Goal: Transaction & Acquisition: Book appointment/travel/reservation

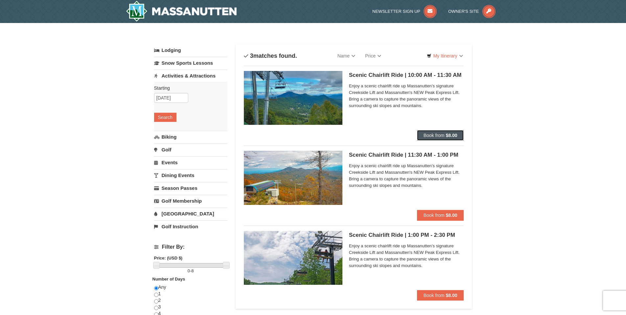
click at [436, 135] on span "Book from" at bounding box center [434, 135] width 21 height 5
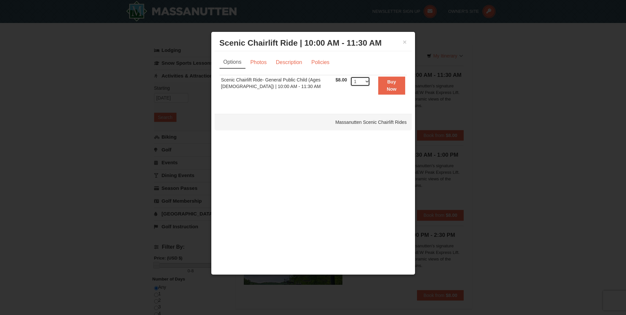
click at [360, 83] on select "1 2" at bounding box center [360, 82] width 20 height 10
click at [314, 103] on div "Options Photos Description Policies Sorry, no matches found. Please remove some…" at bounding box center [313, 79] width 197 height 56
click at [403, 41] on button "×" at bounding box center [405, 42] width 4 height 7
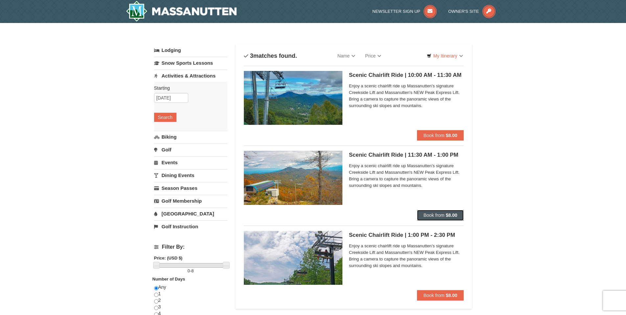
click at [434, 214] on span "Book from" at bounding box center [434, 215] width 21 height 5
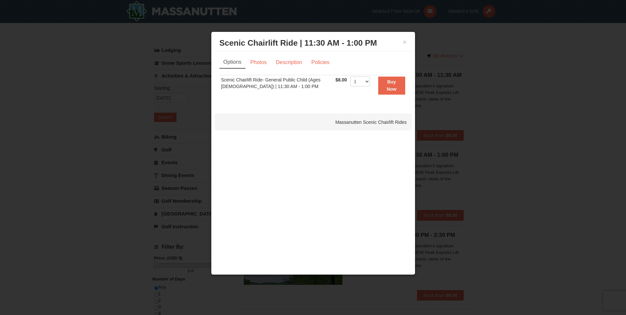
click at [248, 83] on td "Scenic Chairlift Ride- General Public Child (Ages [DEMOGRAPHIC_DATA]) | 11:30 A…" at bounding box center [277, 85] width 114 height 21
click at [356, 79] on select "1 2 3 4" at bounding box center [360, 82] width 20 height 10
select select "3"
click at [350, 77] on select "1 2 3 4" at bounding box center [360, 82] width 20 height 10
click at [389, 87] on strong "Buy Now" at bounding box center [392, 85] width 10 height 12
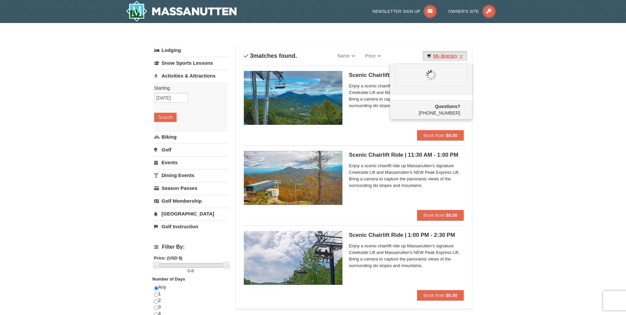
click at [460, 55] on link "My Itinerary" at bounding box center [445, 56] width 44 height 10
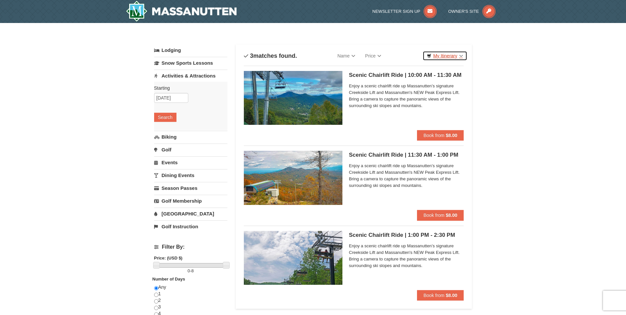
click at [461, 55] on link "My Itinerary" at bounding box center [445, 56] width 44 height 10
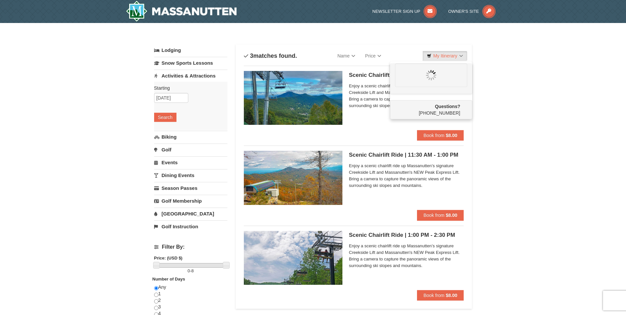
click at [489, 143] on div "× Categories List Filter My Itinerary Questions? [PHONE_NUMBER] Lodging Arrival…" at bounding box center [313, 256] width 626 height 467
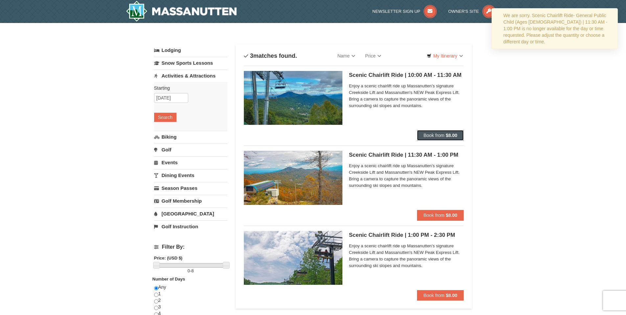
click at [439, 136] on span "Book from" at bounding box center [434, 135] width 21 height 5
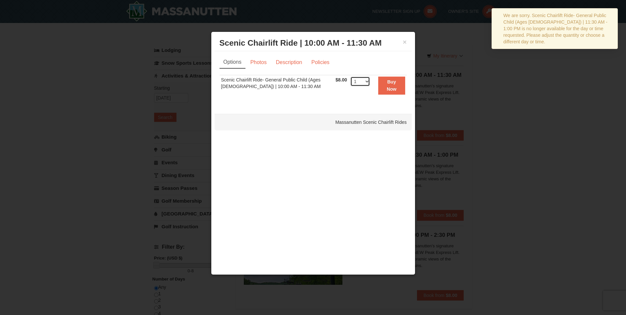
click at [361, 81] on select "1 2" at bounding box center [360, 82] width 20 height 10
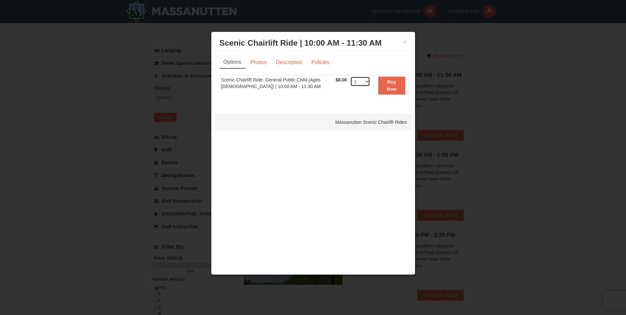
select select "2"
click at [350, 77] on select "1 2" at bounding box center [360, 82] width 20 height 10
click at [389, 86] on button "Buy Now" at bounding box center [391, 86] width 27 height 18
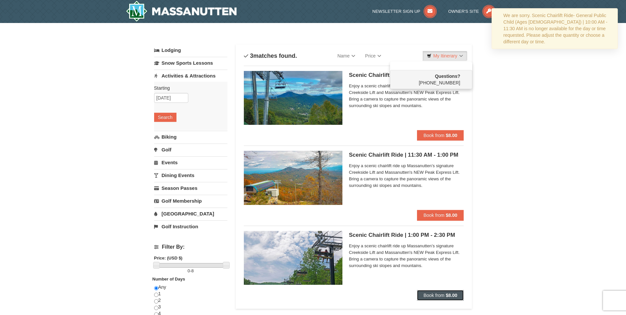
click at [454, 292] on button "Book from $8.00" at bounding box center [440, 295] width 47 height 11
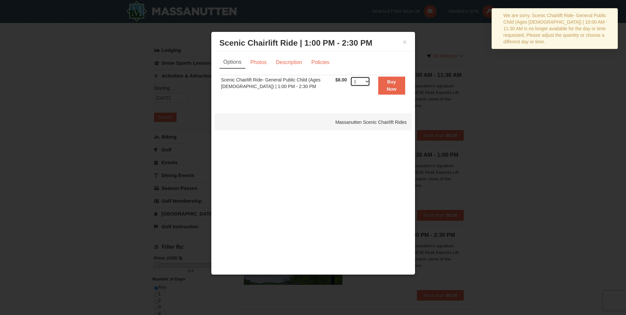
click at [359, 83] on select "1 2 3 4" at bounding box center [360, 82] width 20 height 10
select select "2"
click at [350, 77] on select "1 2 3 4" at bounding box center [360, 82] width 20 height 10
click at [388, 83] on strong "Buy Now" at bounding box center [392, 85] width 10 height 12
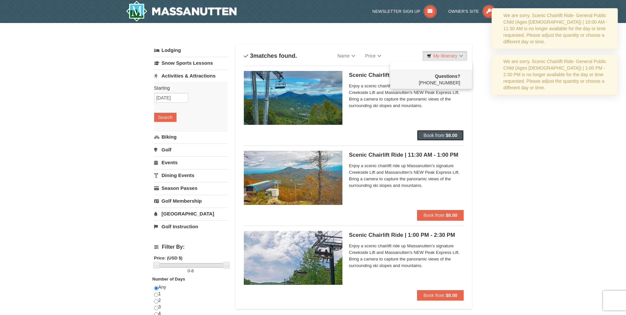
click at [438, 137] on span "Book from" at bounding box center [434, 135] width 21 height 5
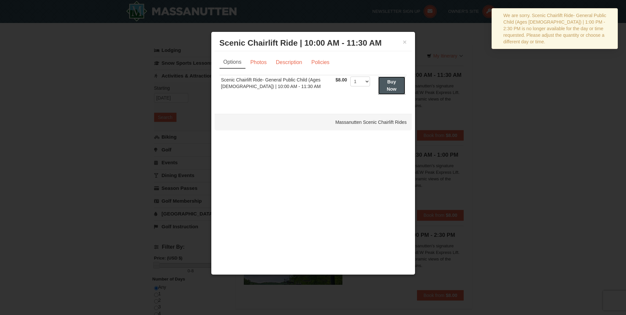
click at [387, 90] on strong "Buy Now" at bounding box center [392, 85] width 10 height 12
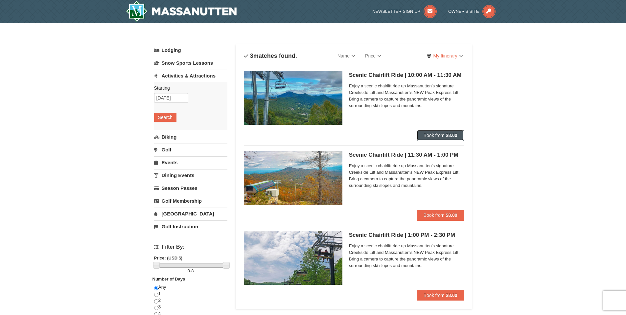
click at [441, 133] on span "Book from" at bounding box center [434, 135] width 21 height 5
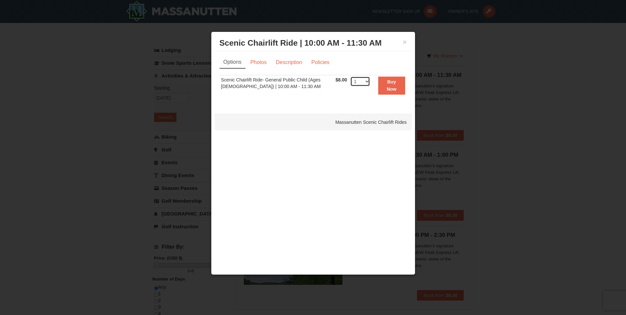
click at [357, 83] on select "1 2" at bounding box center [360, 82] width 20 height 10
select select "2"
click at [350, 77] on select "1 2" at bounding box center [360, 82] width 20 height 10
click at [392, 89] on strong "Buy Now" at bounding box center [392, 85] width 10 height 12
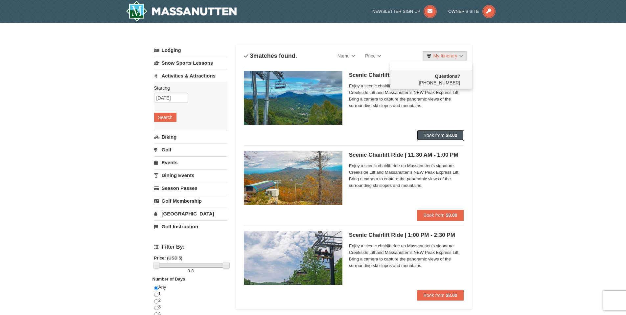
click at [438, 134] on span "Book from" at bounding box center [434, 135] width 21 height 5
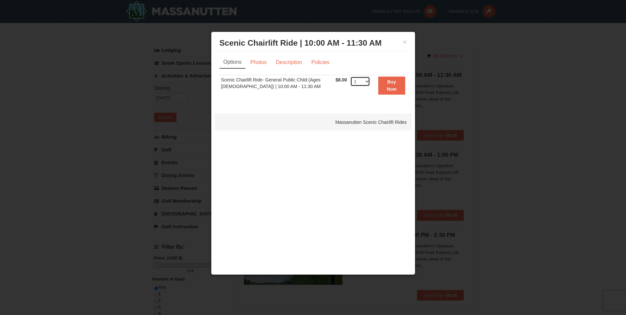
click at [360, 80] on select "1 2" at bounding box center [360, 82] width 20 height 10
select select "2"
click at [350, 77] on select "1 2" at bounding box center [360, 82] width 20 height 10
click at [391, 82] on strong "Buy Now" at bounding box center [392, 85] width 10 height 12
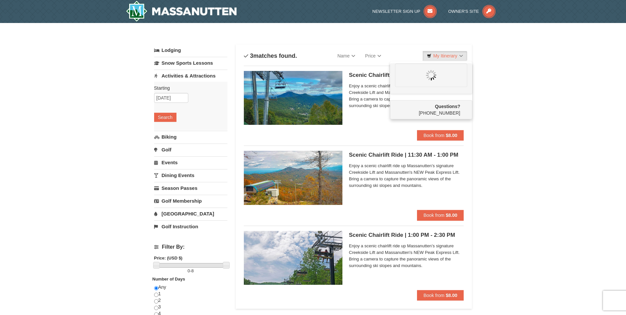
click at [521, 109] on div "× Categories List Filter My Itinerary Questions? 1-540-289-9441 Lodging Arrival…" at bounding box center [313, 256] width 626 height 467
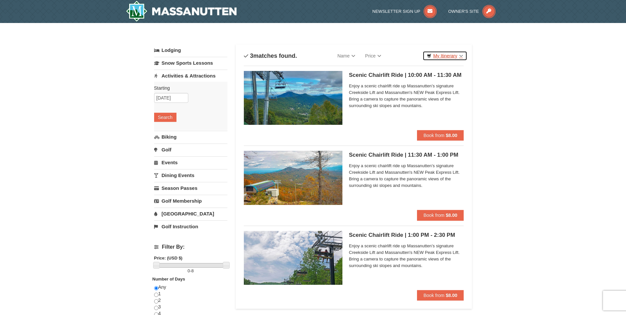
click at [462, 56] on link "My Itinerary" at bounding box center [445, 56] width 44 height 10
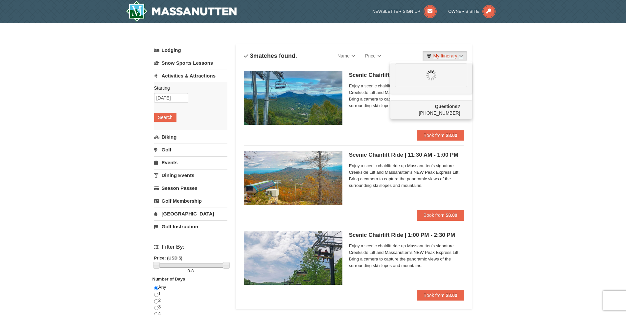
click at [462, 56] on link "My Itinerary" at bounding box center [445, 56] width 44 height 10
